Goal: Task Accomplishment & Management: Manage account settings

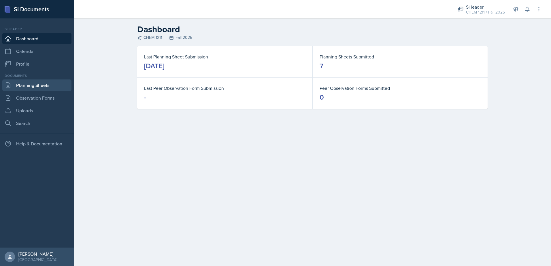
click at [40, 84] on link "Planning Sheets" at bounding box center [36, 86] width 69 height 12
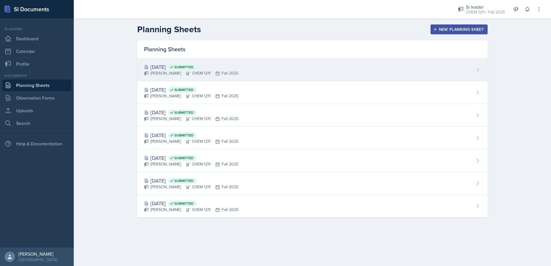
click at [148, 75] on icon at bounding box center [146, 73] width 5 height 5
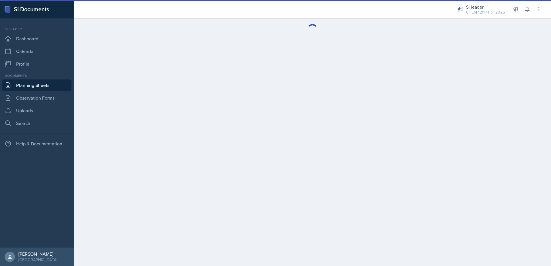
click at [37, 83] on link "Planning Sheets" at bounding box center [36, 86] width 69 height 12
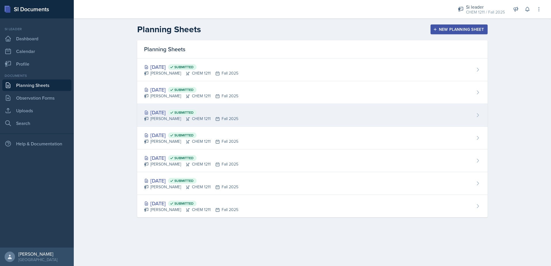
click at [159, 109] on div "[DATE] Submitted" at bounding box center [191, 113] width 94 height 8
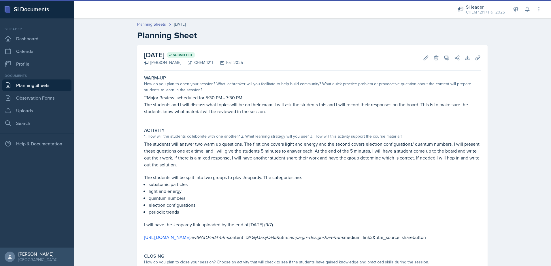
click at [52, 85] on link "Planning Sheets" at bounding box center [36, 86] width 69 height 12
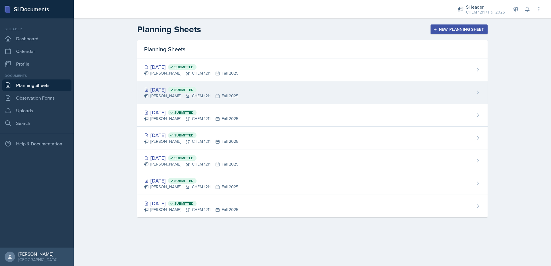
click at [148, 94] on icon at bounding box center [146, 96] width 4 height 4
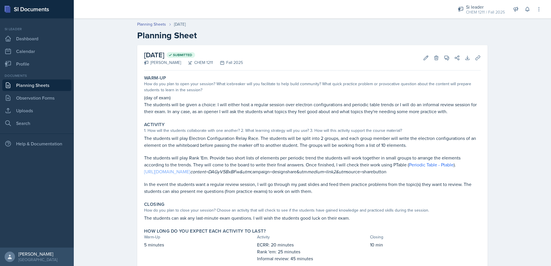
click at [190, 173] on link "[URL][DOMAIN_NAME]" at bounding box center [167, 172] width 46 height 6
click at [36, 84] on link "Planning Sheets" at bounding box center [36, 86] width 69 height 12
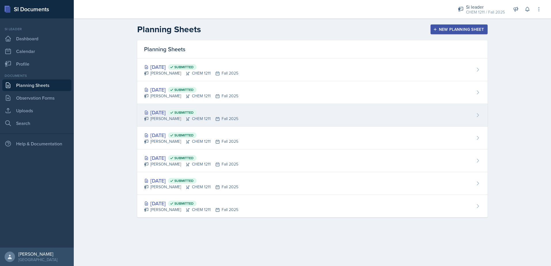
click at [183, 115] on div "[DATE] Submitted" at bounding box center [191, 113] width 94 height 8
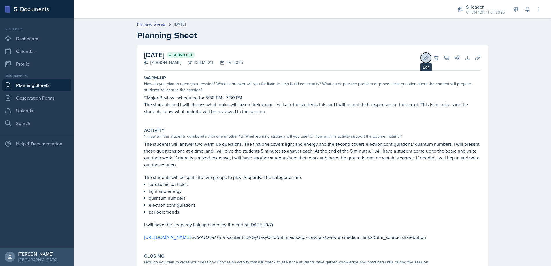
click at [421, 56] on button "Edit" at bounding box center [426, 58] width 10 height 10
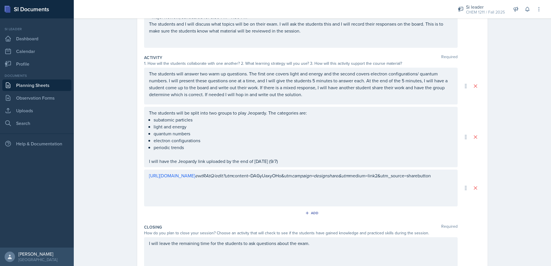
click at [288, 157] on p at bounding box center [301, 154] width 304 height 7
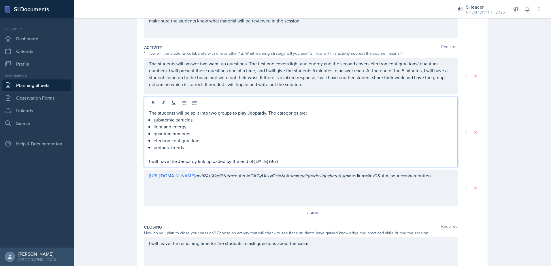
click at [293, 156] on p at bounding box center [301, 154] width 304 height 7
drag, startPoint x: 275, startPoint y: 161, endPoint x: 129, endPoint y: 156, distance: 146.3
click at [129, 156] on div "Date [DATE] [DATE] 31 1 2 3 4 5 6 7 8 9 10 11 12 13 14 15 16 17 18 19 20 21 22 …" at bounding box center [312, 143] width 369 height 388
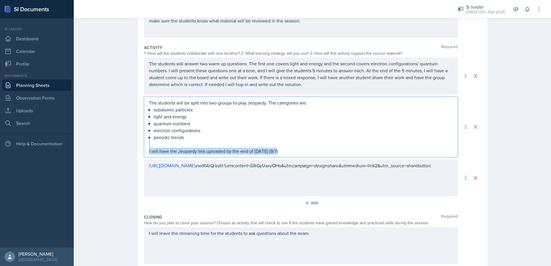
scroll to position [87, 0]
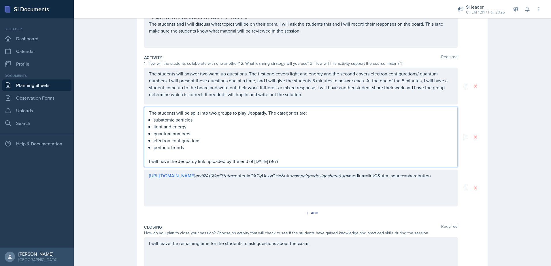
click at [140, 159] on div "Date [DATE] [DATE] 31 1 2 3 4 5 6 7 8 9 10 11 12 13 14 15 16 17 18 19 20 21 22 …" at bounding box center [312, 141] width 351 height 364
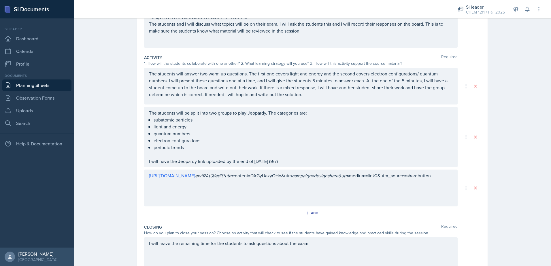
drag, startPoint x: 148, startPoint y: 162, endPoint x: 295, endPoint y: 169, distance: 147.5
click at [304, 173] on div "The students will answer two warm up questions. The first one covers light and …" at bounding box center [312, 137] width 337 height 139
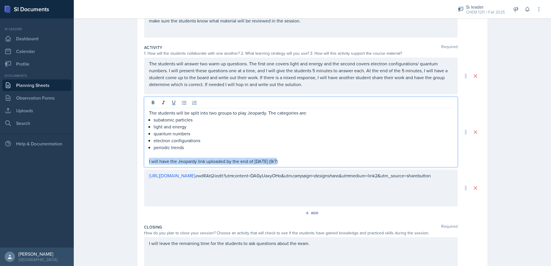
drag, startPoint x: 275, startPoint y: 162, endPoint x: 143, endPoint y: 160, distance: 132.1
click at [144, 160] on div "The students will be split into two groups to play Jeopardy. The categories are…" at bounding box center [301, 132] width 314 height 71
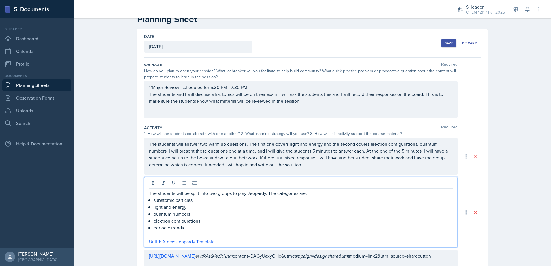
scroll to position [10, 0]
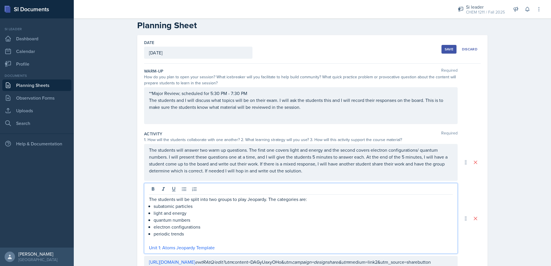
click at [443, 50] on button "Save" at bounding box center [449, 49] width 15 height 9
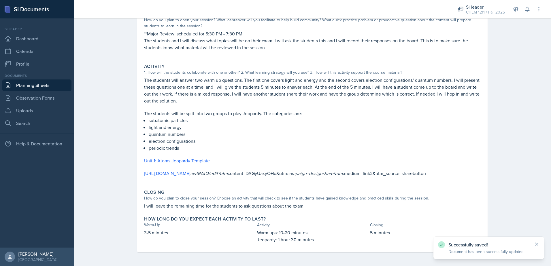
scroll to position [68, 0]
click at [49, 85] on link "Planning Sheets" at bounding box center [36, 86] width 69 height 12
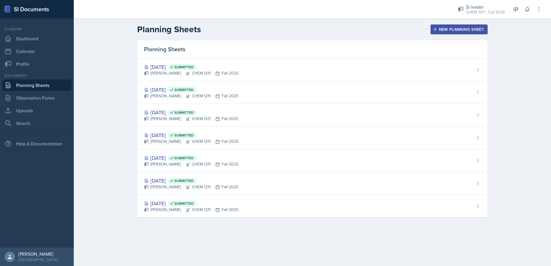
click at [192, 113] on span "Submitted" at bounding box center [182, 113] width 29 height 6
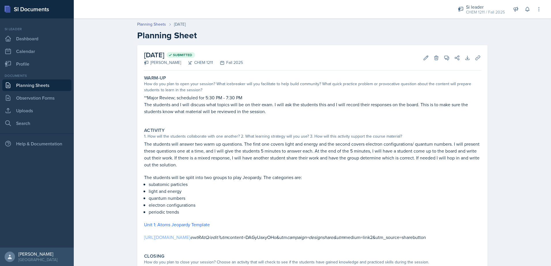
click at [172, 238] on link "[URL][DOMAIN_NAME]" at bounding box center [167, 237] width 46 height 6
click at [190, 239] on link "[URL][DOMAIN_NAME]" at bounding box center [167, 237] width 46 height 6
click at [36, 106] on link "Uploads" at bounding box center [36, 111] width 69 height 12
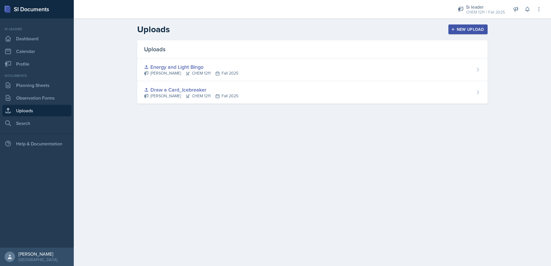
click at [469, 29] on div "New Upload" at bounding box center [468, 29] width 32 height 5
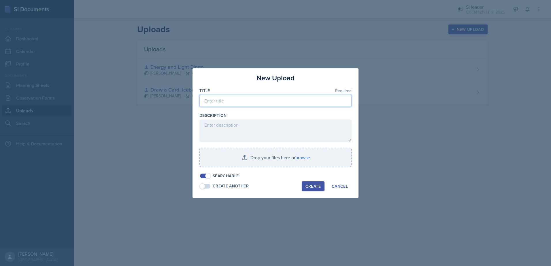
drag, startPoint x: 275, startPoint y: 100, endPoint x: 274, endPoint y: 96, distance: 4.0
click at [275, 100] on input at bounding box center [276, 101] width 152 height 12
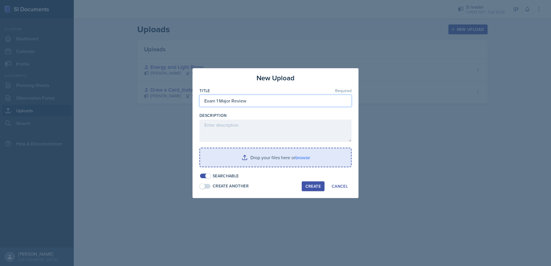
type input "Exam 1 Major Review"
click at [256, 153] on input "file" at bounding box center [275, 157] width 151 height 18
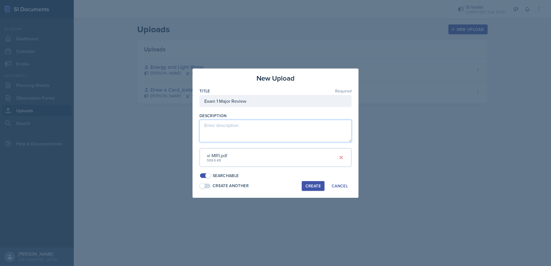
click at [232, 124] on textarea at bounding box center [276, 131] width 152 height 22
type textarea "slides for session 9/8"
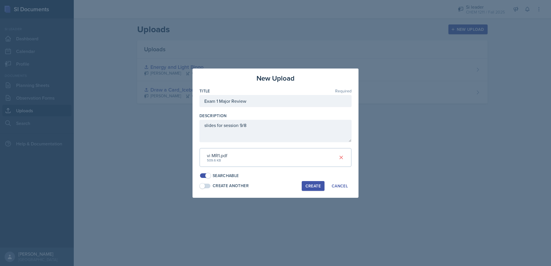
click at [315, 187] on div "Create" at bounding box center [313, 186] width 15 height 5
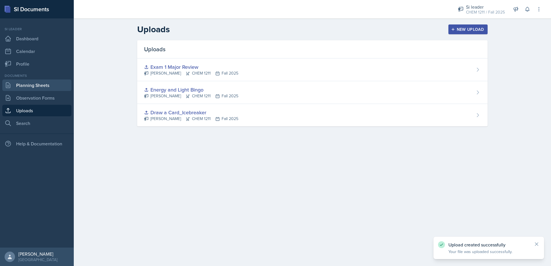
click at [32, 89] on link "Planning Sheets" at bounding box center [36, 86] width 69 height 12
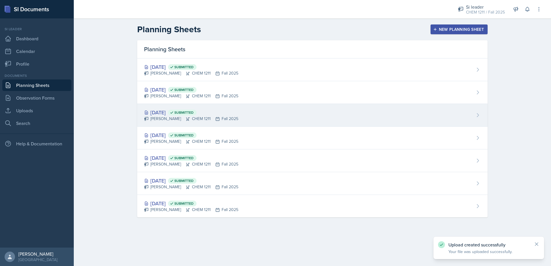
click at [187, 116] on div "[PERSON_NAME] CHEM 1211 Fall 2025" at bounding box center [191, 119] width 94 height 6
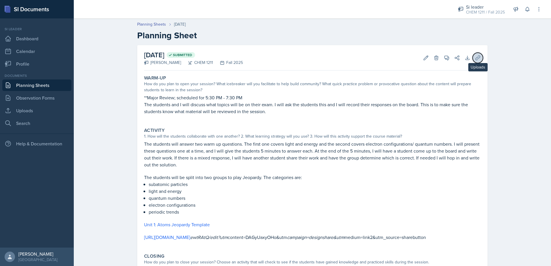
click at [475, 61] on icon at bounding box center [478, 58] width 6 height 6
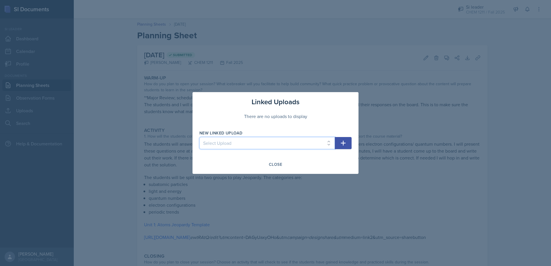
click at [332, 144] on select "Select Upload Draw a Card_Icebreaker Energy and Light Bingo Exam 1 Major Review" at bounding box center [268, 143] width 136 height 12
select select "90d1d68d-403a-4bc3-83fa-4c553b2a4b67"
click at [200, 137] on select "Select Upload Draw a Card_Icebreaker Energy and Light Bingo Exam 1 Major Review" at bounding box center [268, 143] width 136 height 12
click at [340, 142] on icon "button" at bounding box center [343, 143] width 7 height 7
select select
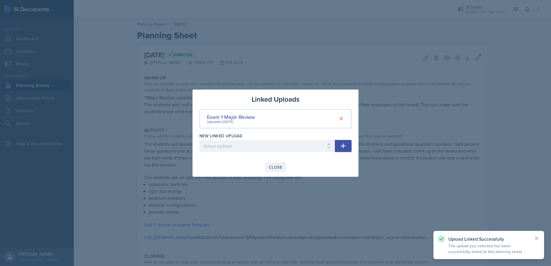
click at [276, 169] on div "Close" at bounding box center [275, 167] width 13 height 5
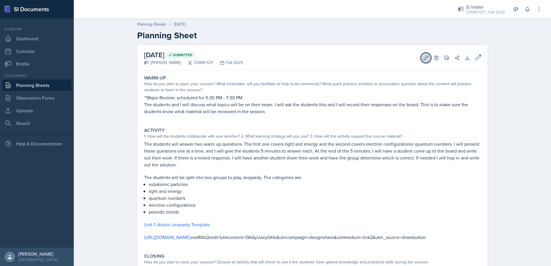
click at [421, 59] on button "Edit" at bounding box center [426, 58] width 10 height 10
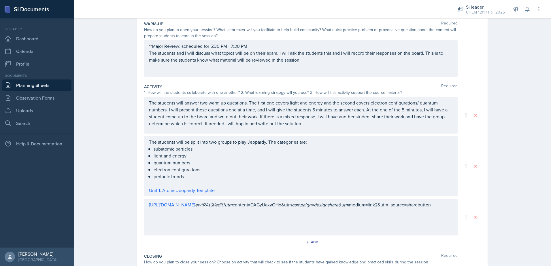
scroll to position [58, 0]
click at [327, 223] on div "[URL][DOMAIN_NAME] ewtRAtQ/edit?utm content=DAGyUaxyOHo&utm campaign=designshar…" at bounding box center [301, 217] width 314 height 37
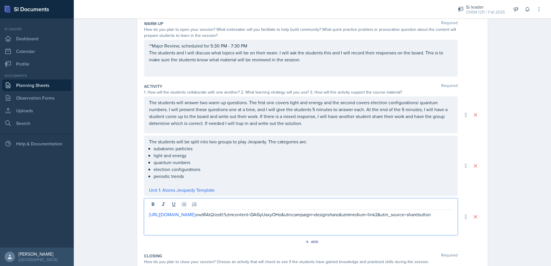
scroll to position [68, 0]
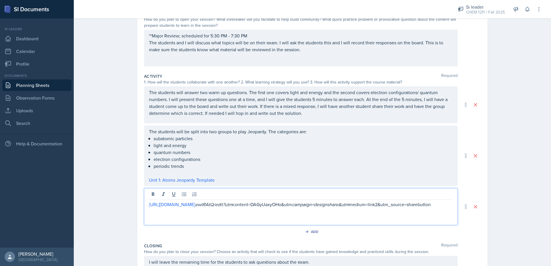
click at [362, 208] on p "[URL][DOMAIN_NAME] ewtRAtQ/edit?utm content=DAGyUaxyOHo&utm campaign=designshar…" at bounding box center [301, 204] width 304 height 7
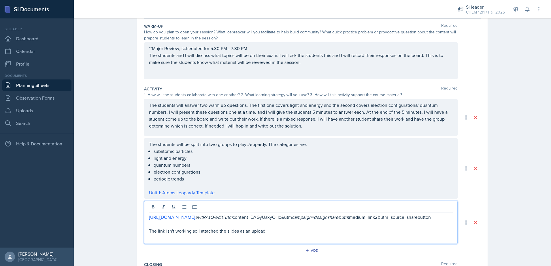
scroll to position [39, 0]
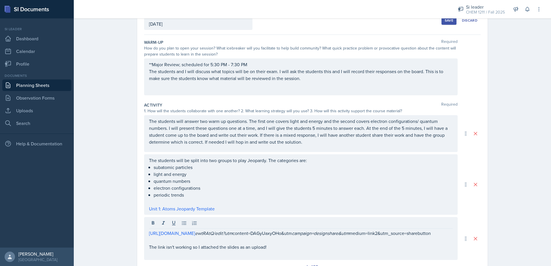
click at [444, 21] on button "Save" at bounding box center [449, 20] width 15 height 9
